Goal: Task Accomplishment & Management: Complete application form

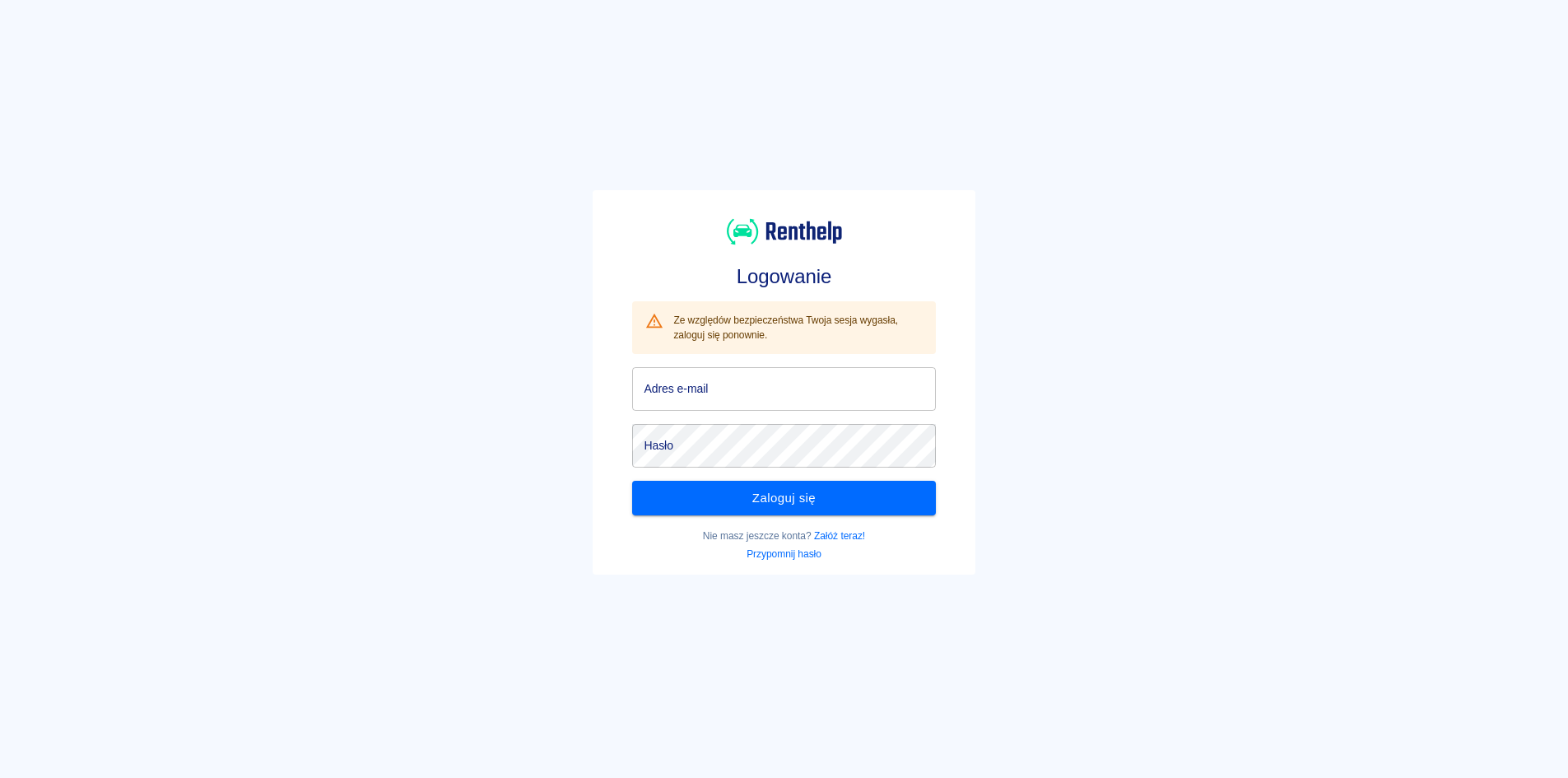
click at [813, 400] on input "Adres e-mail" at bounding box center [784, 389] width 303 height 43
type input "[EMAIL_ADDRESS][DOMAIN_NAME]"
click button "Zaloguj się" at bounding box center [784, 498] width 303 height 34
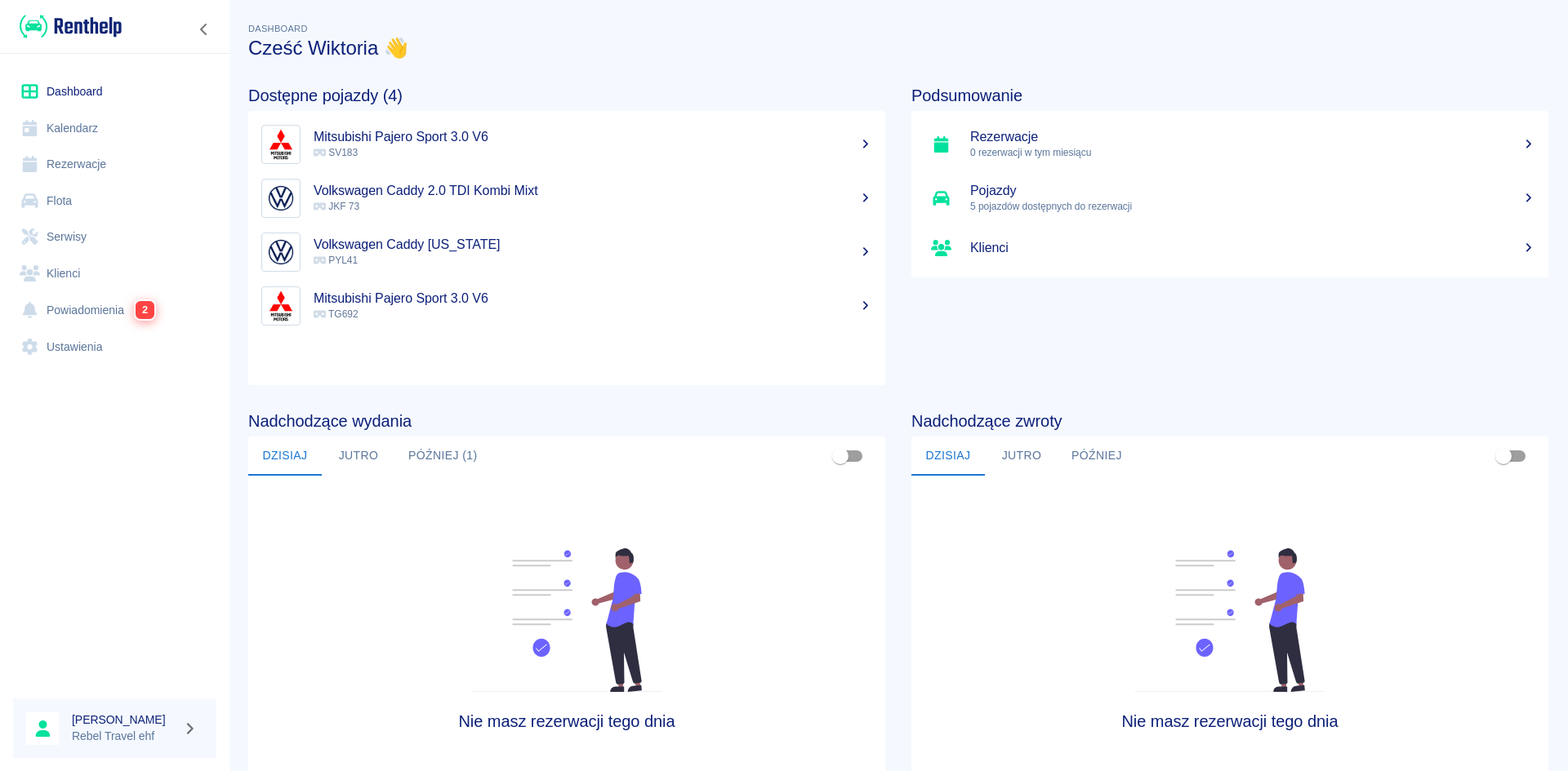
click at [83, 154] on link "Rezerwacje" at bounding box center [114, 165] width 204 height 37
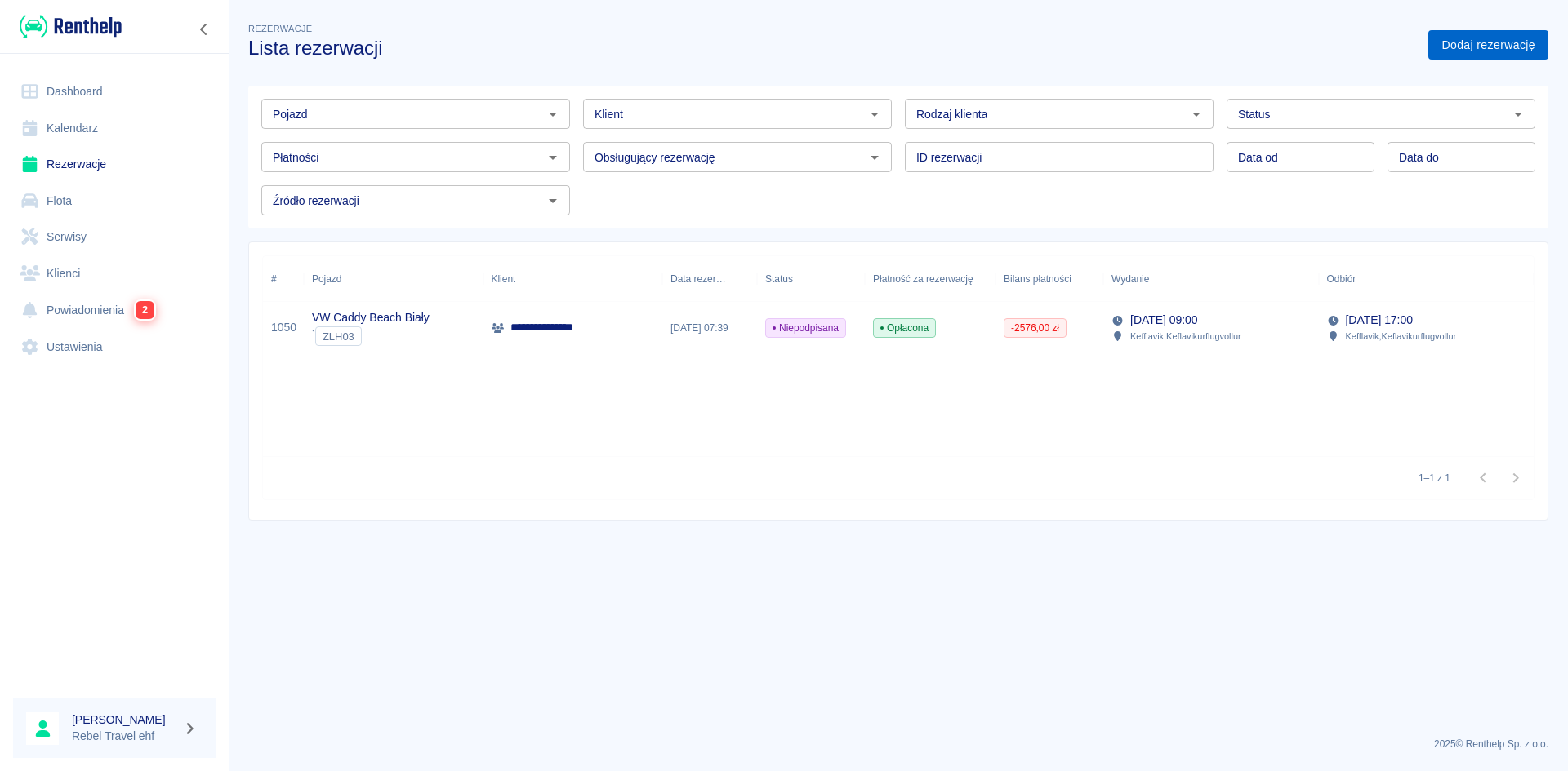
click at [1443, 40] on link "Dodaj rezerwację" at bounding box center [1487, 45] width 120 height 30
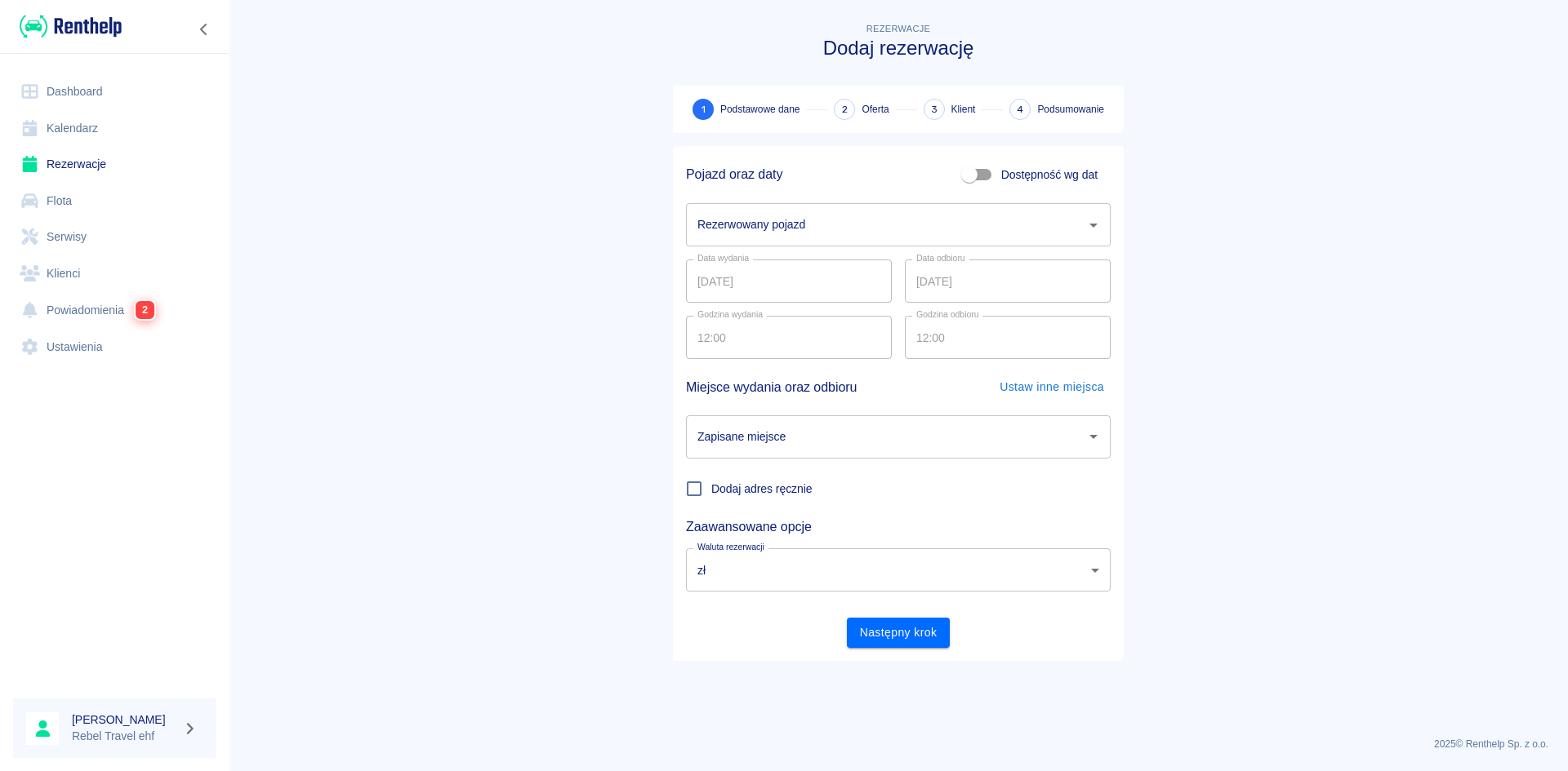
click at [873, 238] on input "Rezerwowany pojazd" at bounding box center [886, 224] width 386 height 28
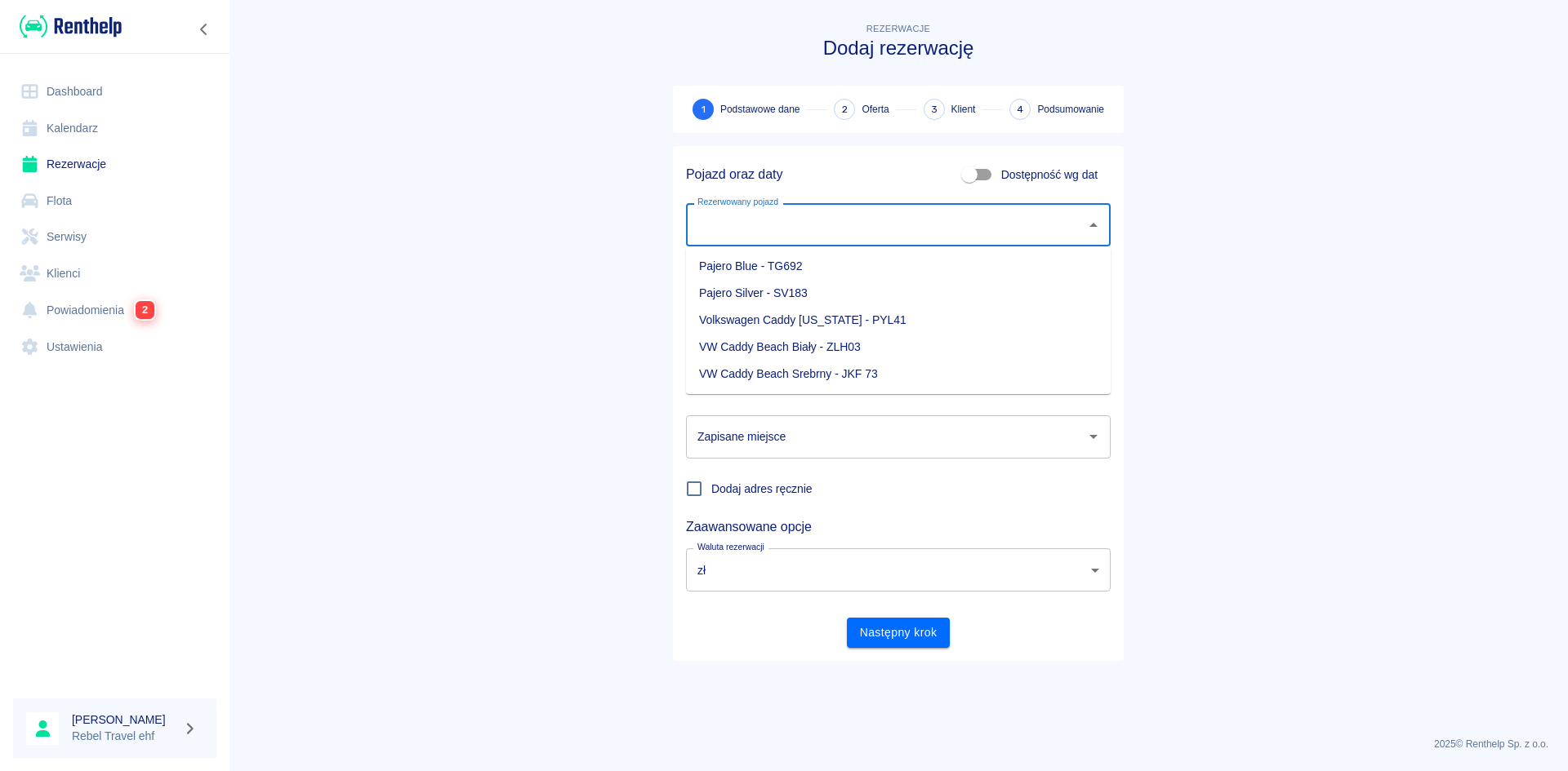
click at [809, 321] on li "Volkswagen Caddy [US_STATE] - PYL41" at bounding box center [898, 320] width 425 height 27
type input "Volkswagen Caddy [US_STATE] - PYL41"
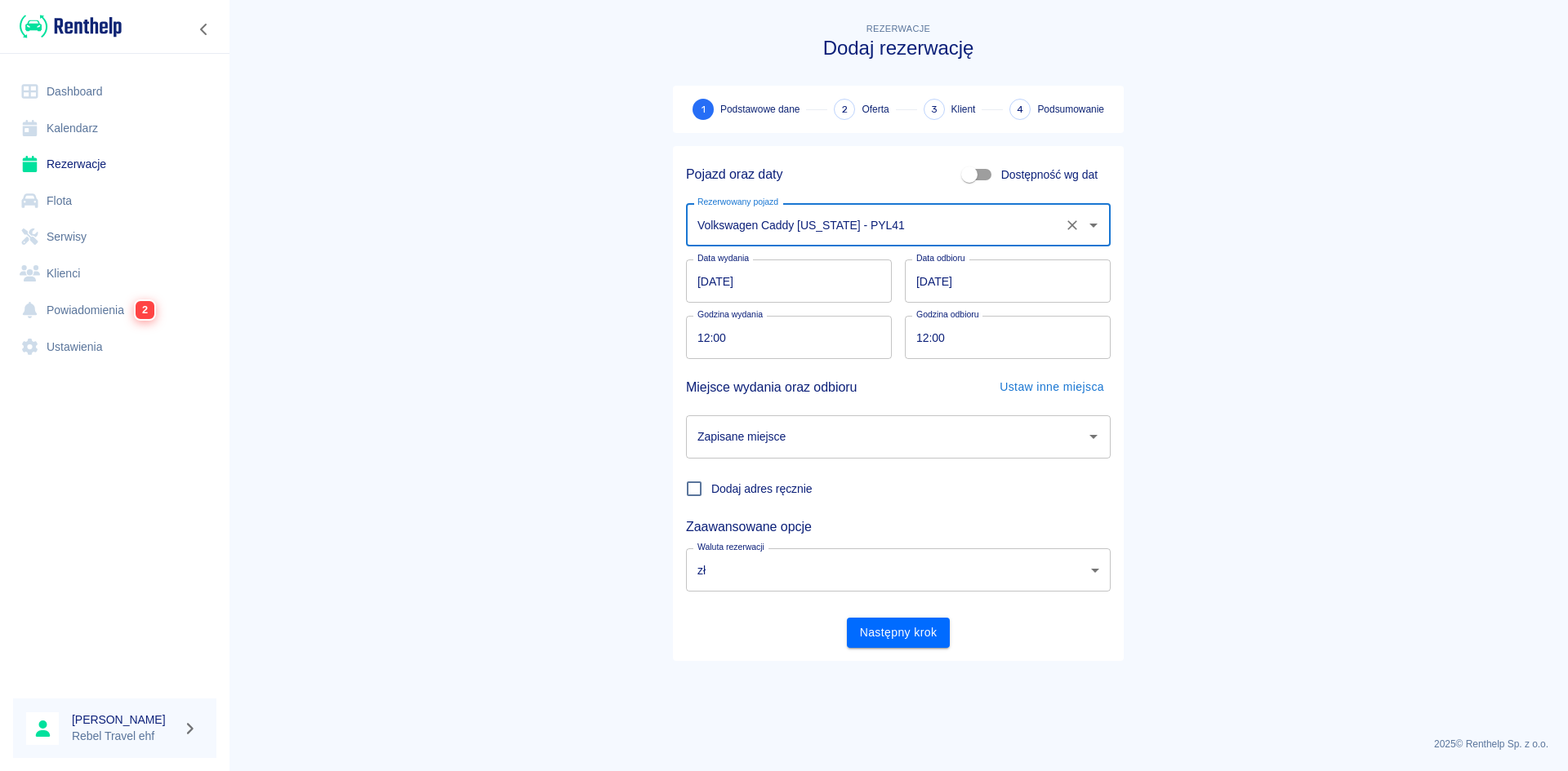
click at [806, 285] on input "[DATE]" at bounding box center [788, 281] width 205 height 43
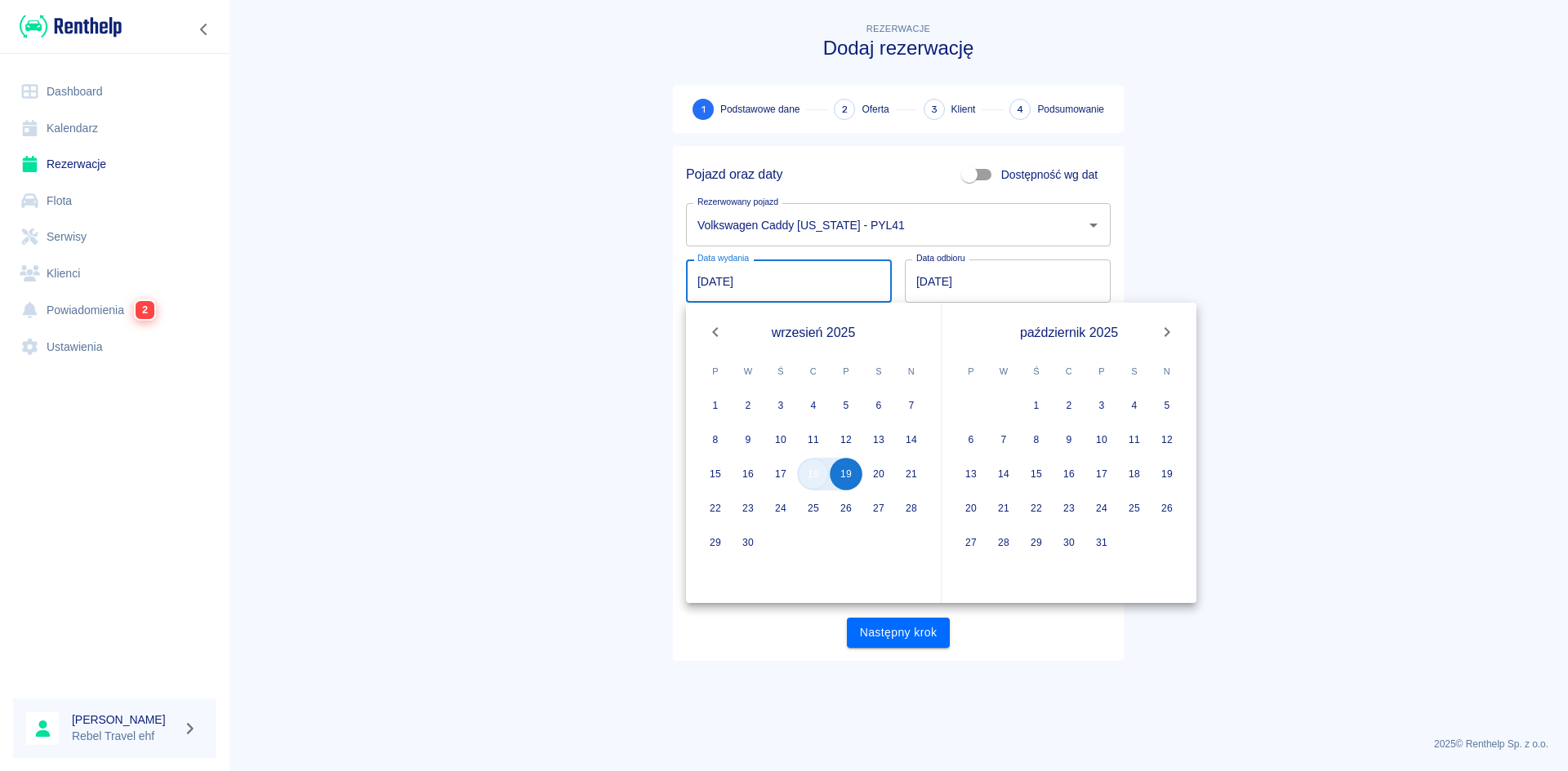
click at [821, 483] on button "18" at bounding box center [813, 474] width 33 height 33
click at [911, 485] on button "21" at bounding box center [912, 474] width 33 height 33
type input "[DATE]"
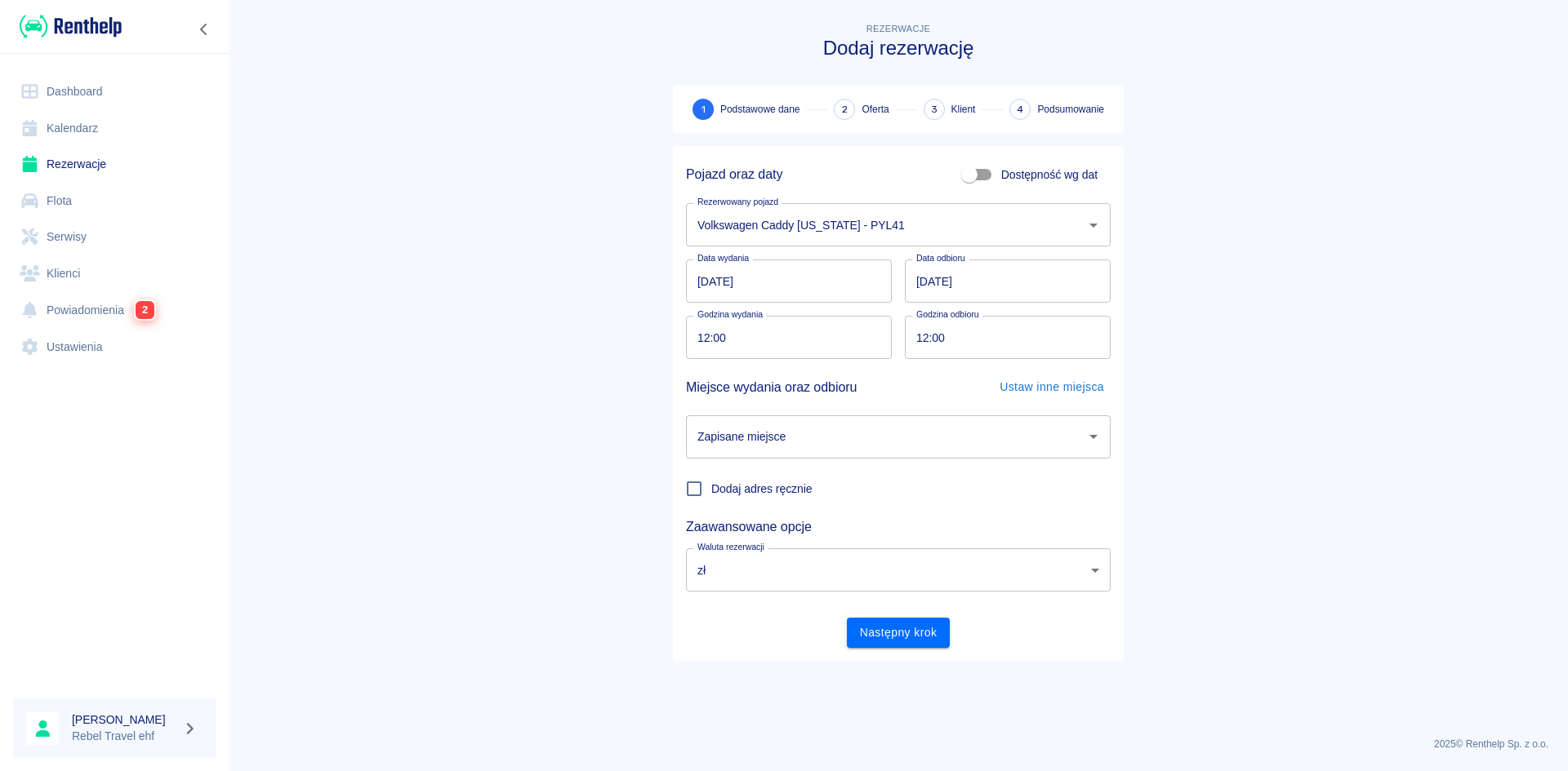
click at [705, 336] on input "12:00" at bounding box center [783, 337] width 195 height 43
type input "20:00"
click at [909, 341] on input "12:00" at bounding box center [1002, 337] width 195 height 43
click at [922, 346] on input "12:00" at bounding box center [1002, 337] width 195 height 43
click at [833, 418] on div "Zapisane miejsce" at bounding box center [898, 437] width 425 height 43
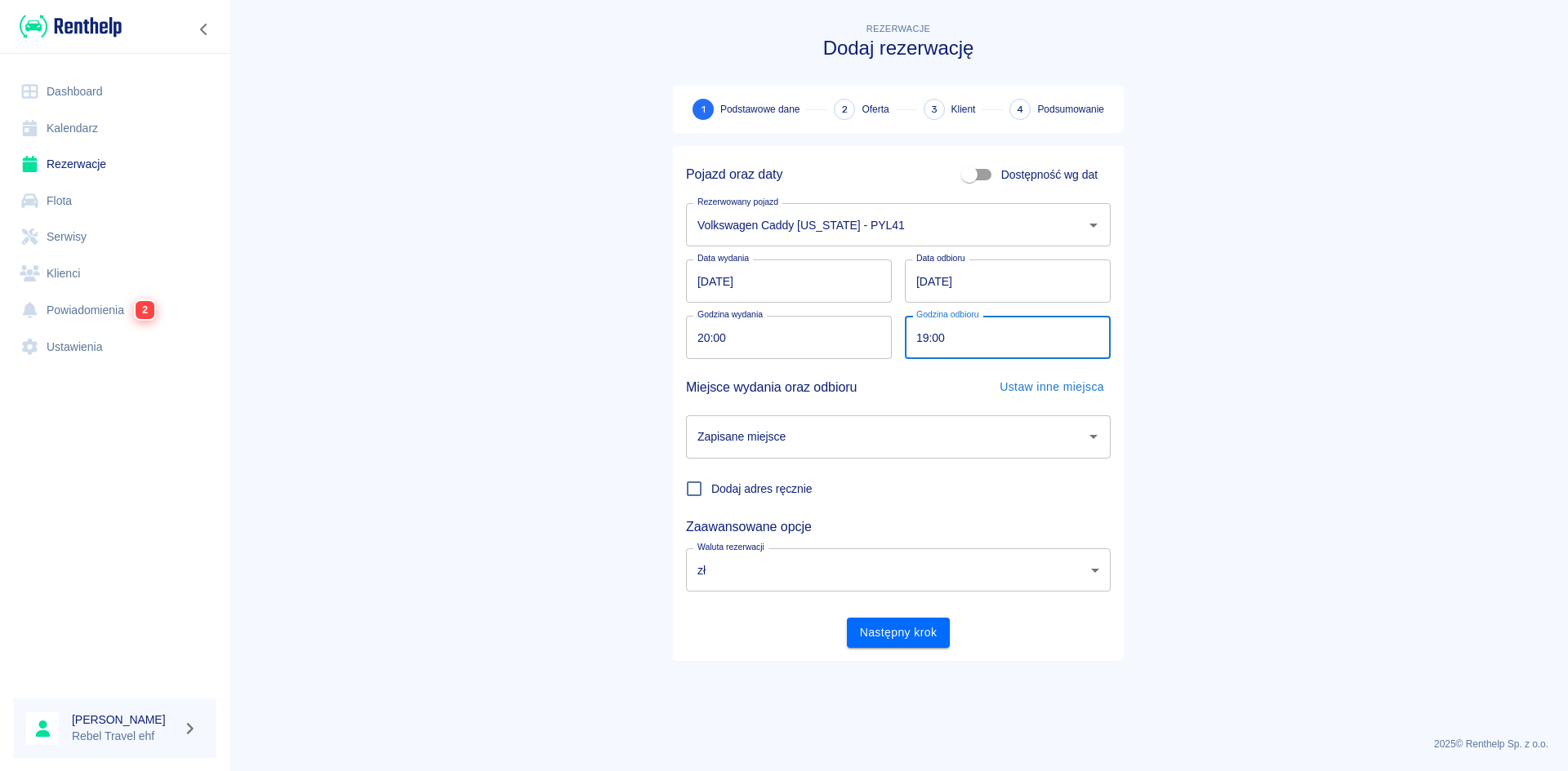
type input "19:00"
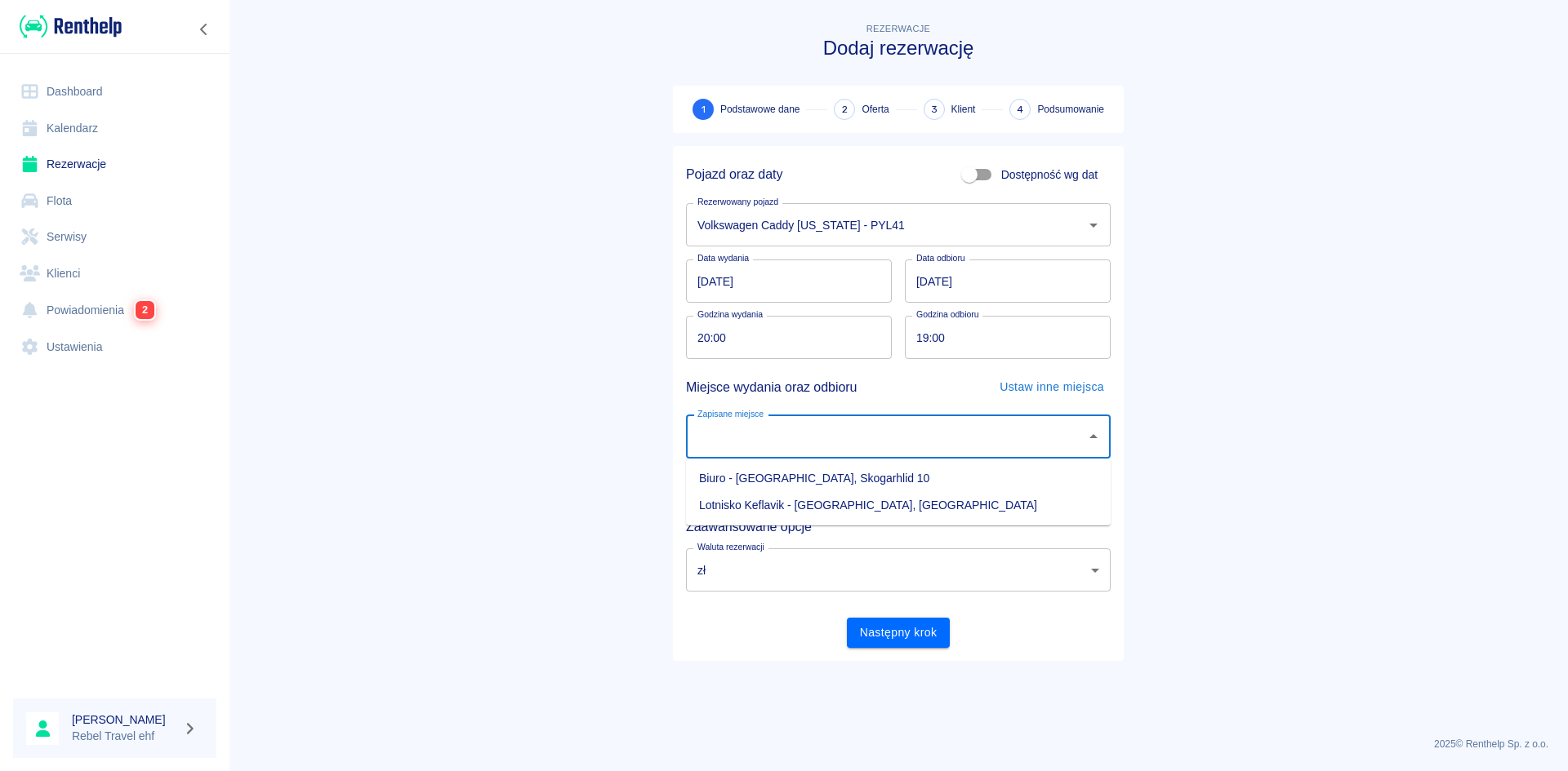
click at [824, 497] on li "Lotnisko Keflavik - [GEOGRAPHIC_DATA], [GEOGRAPHIC_DATA]" at bounding box center [898, 506] width 425 height 27
type input "Lotnisko Keflavik - [GEOGRAPHIC_DATA], [GEOGRAPHIC_DATA]"
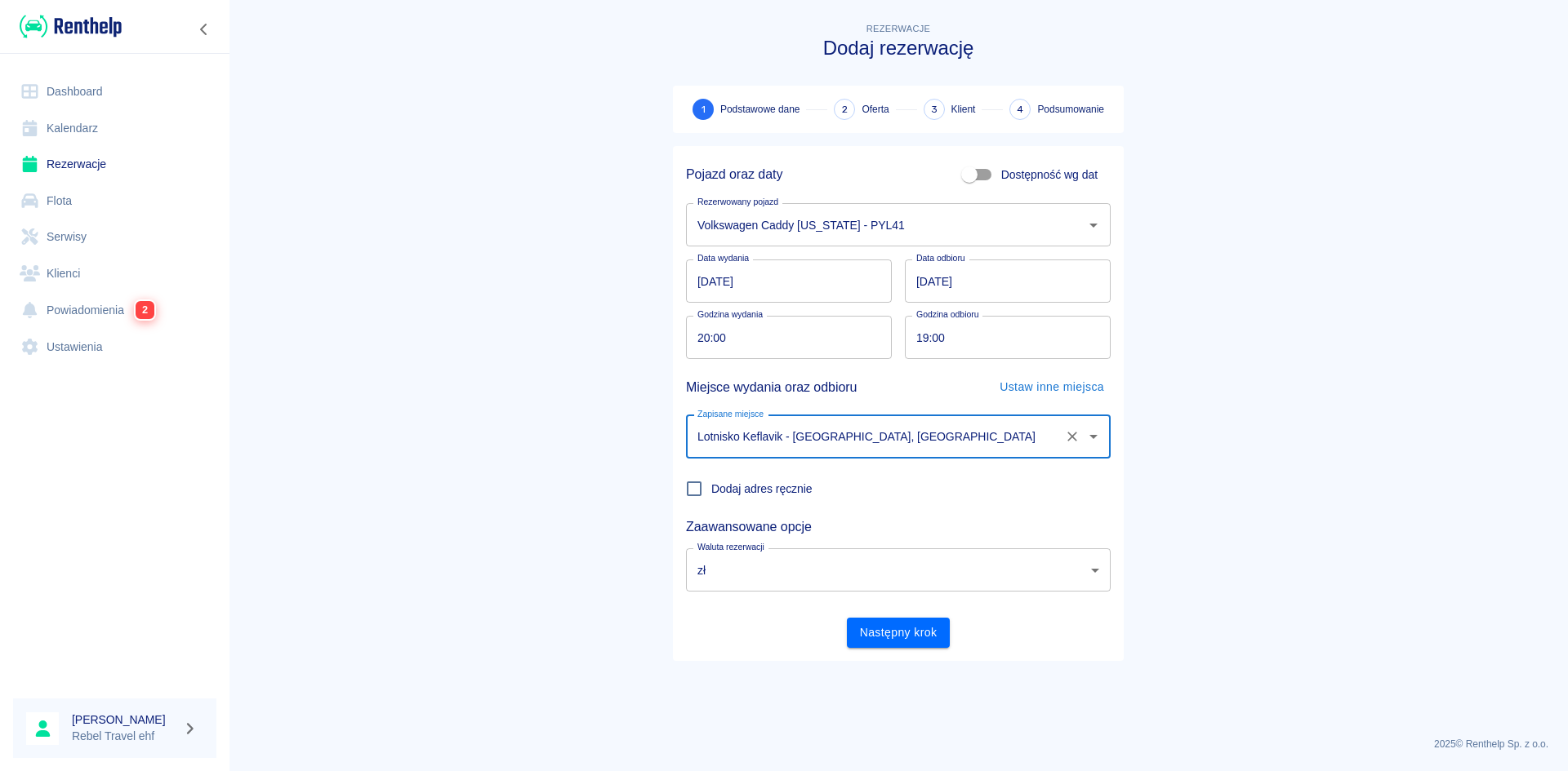
click at [829, 535] on div "Waluta rezerwacji zł PLN Waluta rezerwacji" at bounding box center [891, 564] width 437 height 56
click at [822, 552] on body "Używamy plików Cookies, by zapewnić Ci najlepsze możliwe doświadczenie. Aby dow…" at bounding box center [784, 386] width 1568 height 771
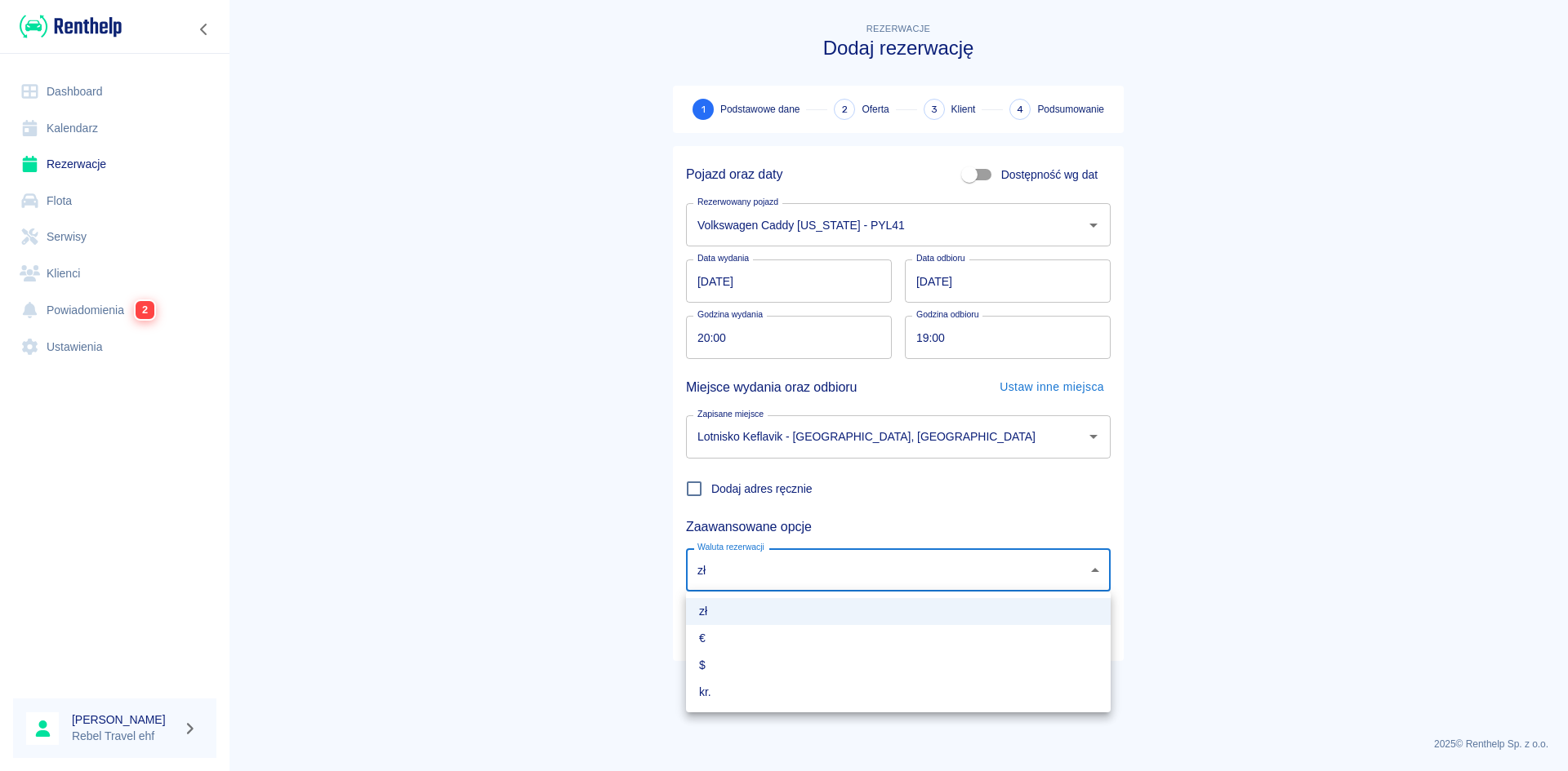
click at [822, 552] on div at bounding box center [784, 386] width 1568 height 771
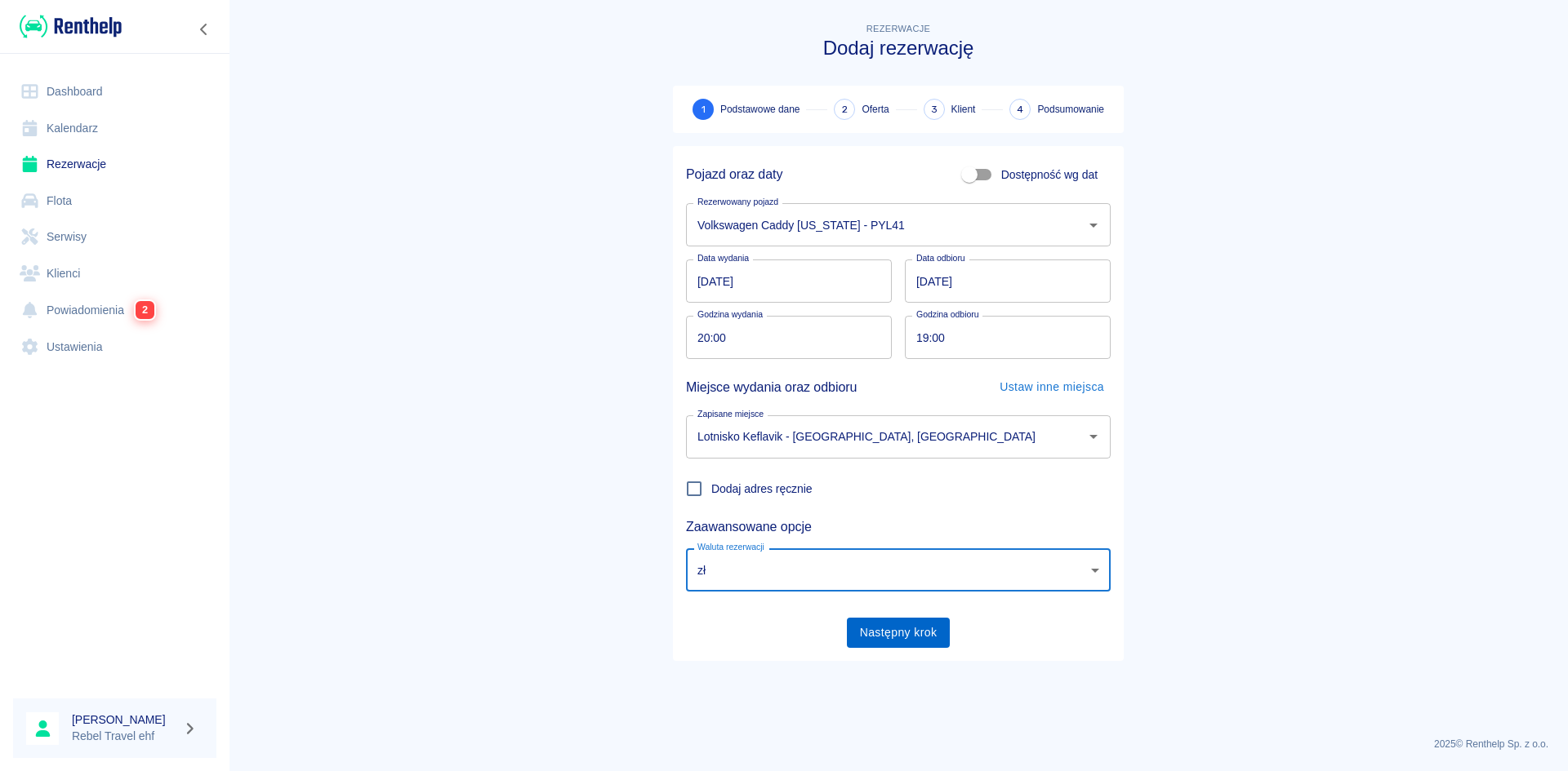
click at [903, 620] on div "Następny krok" at bounding box center [891, 626] width 437 height 43
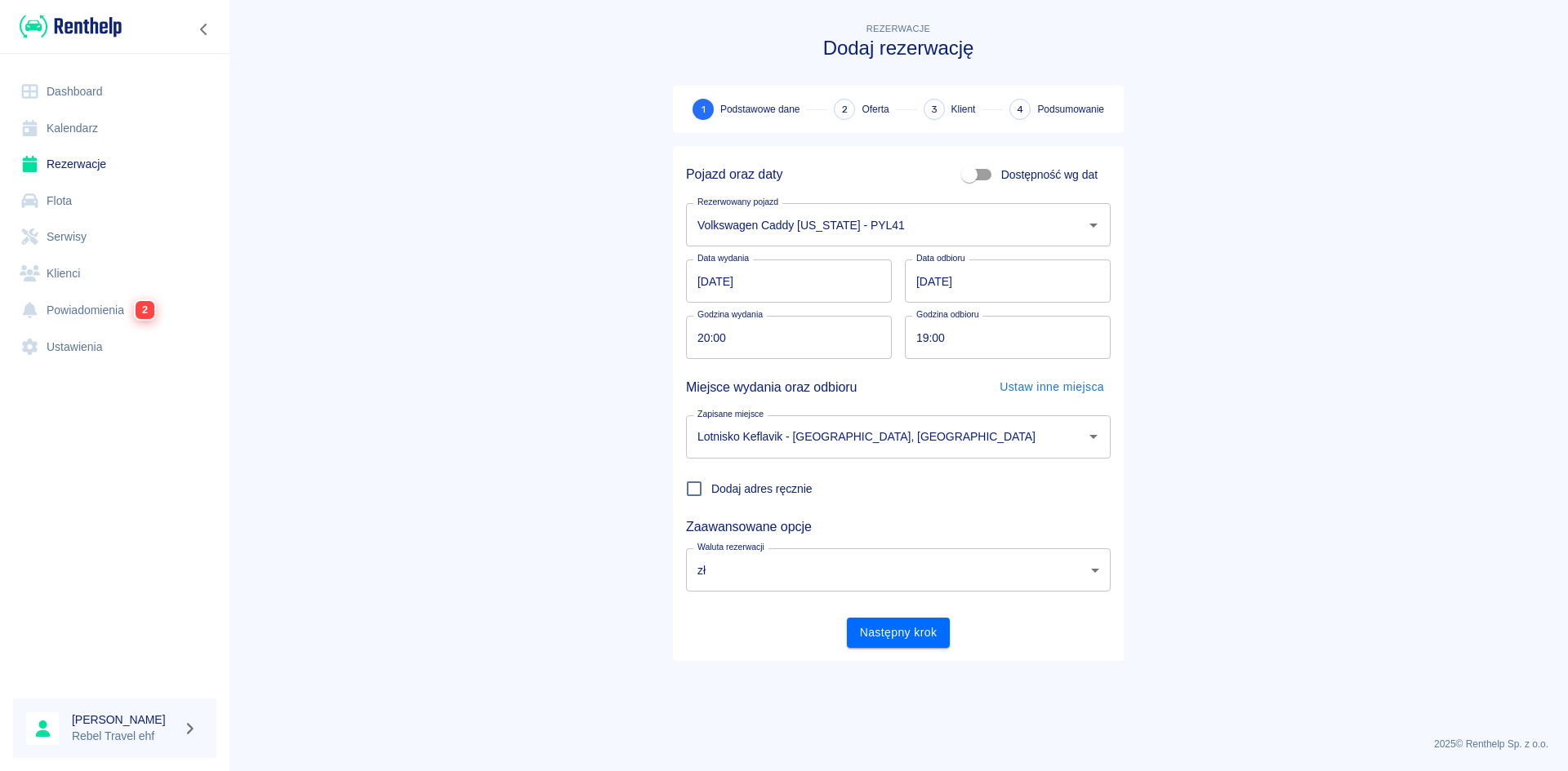
click at [899, 628] on button "Następny krok" at bounding box center [898, 633] width 103 height 30
